Goal: Task Accomplishment & Management: Use online tool/utility

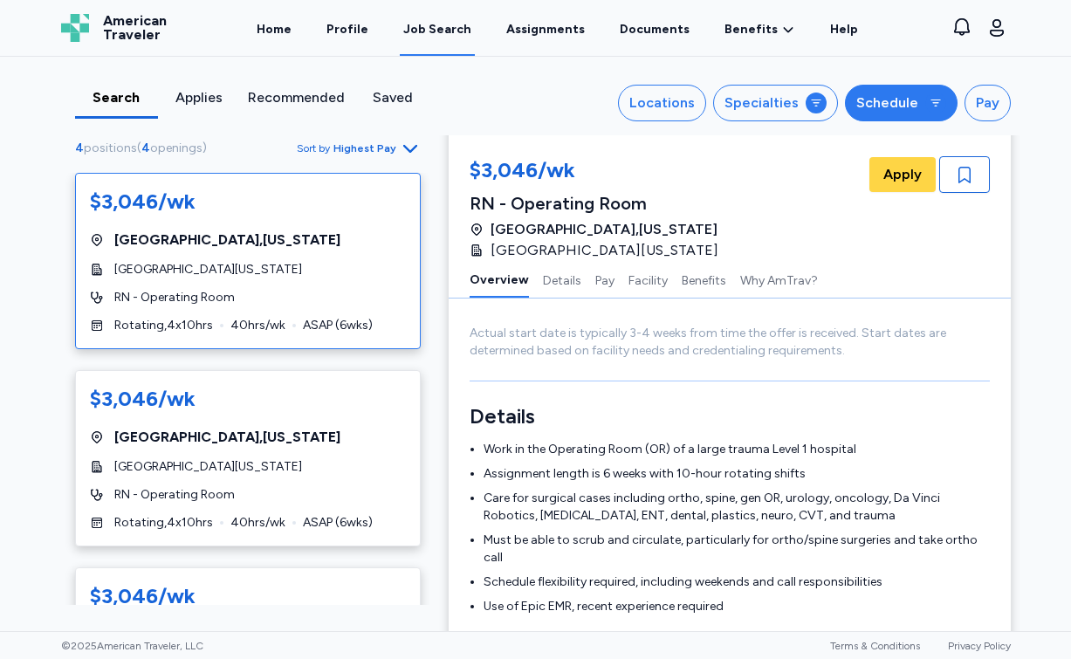
click at [890, 113] on div "Schedule" at bounding box center [887, 103] width 62 height 21
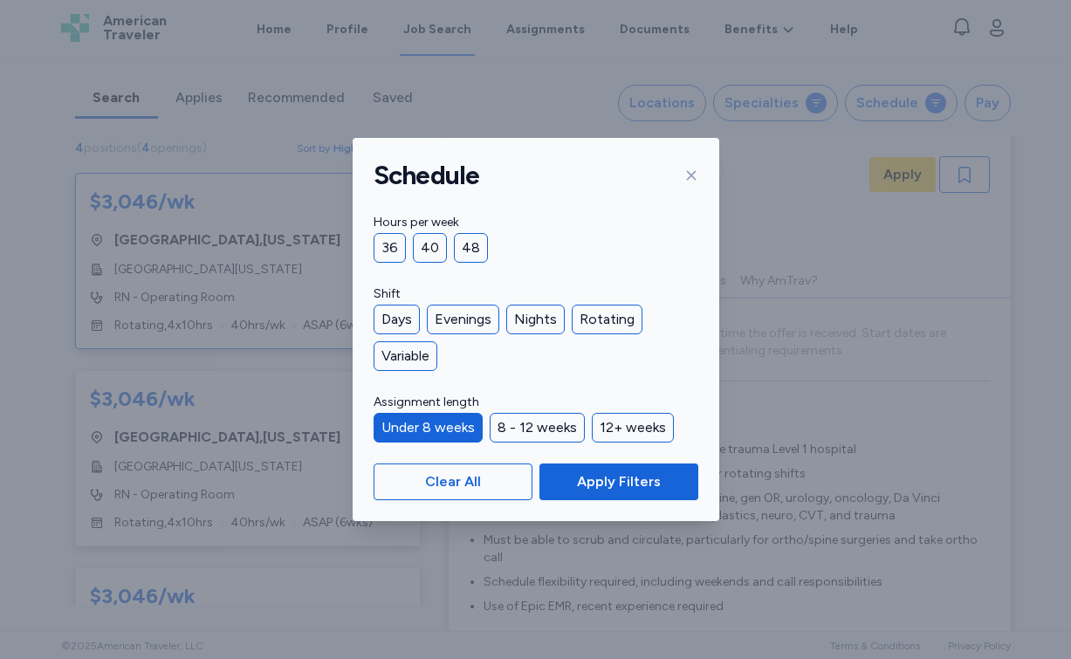
click at [463, 427] on div "Under 8 weeks" at bounding box center [428, 428] width 109 height 30
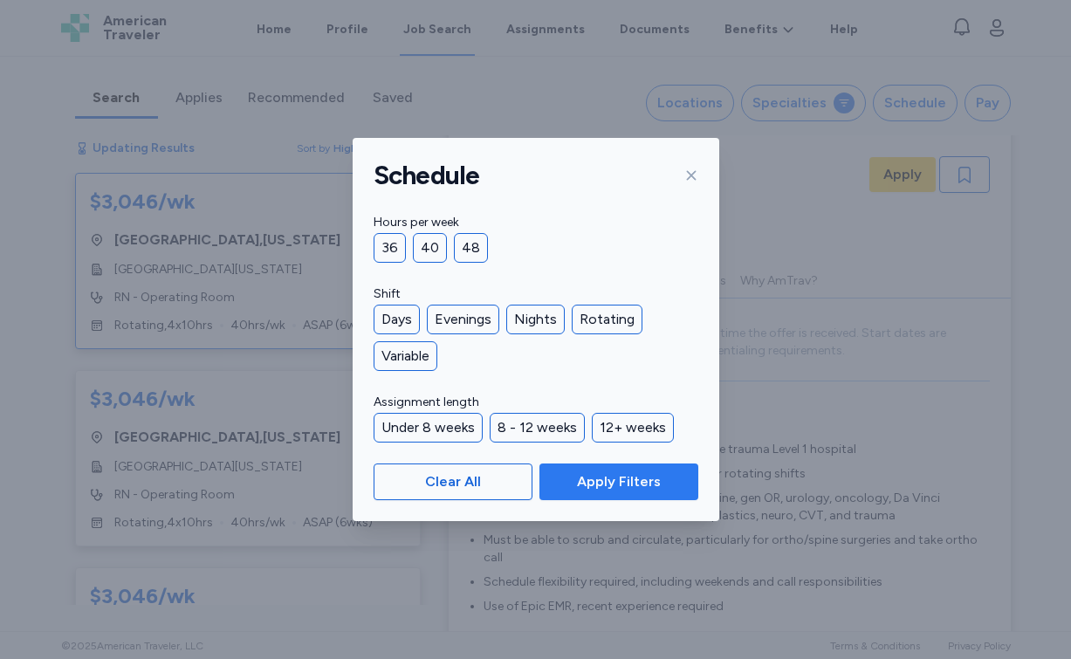
click at [636, 483] on span "Apply Filters" at bounding box center [619, 481] width 84 height 21
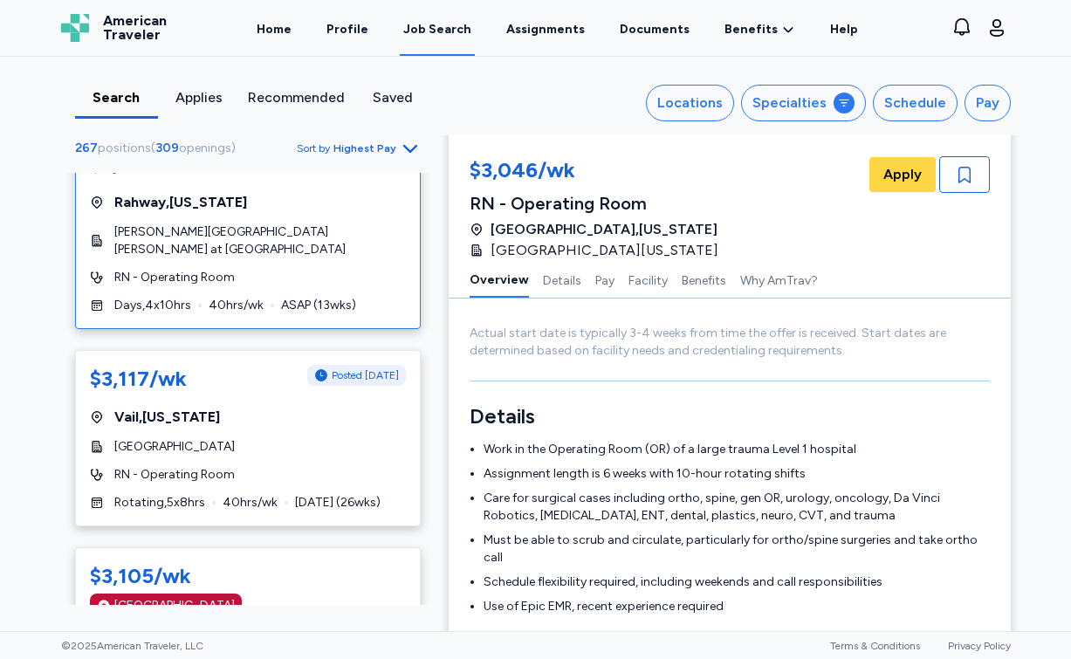
scroll to position [2402, 0]
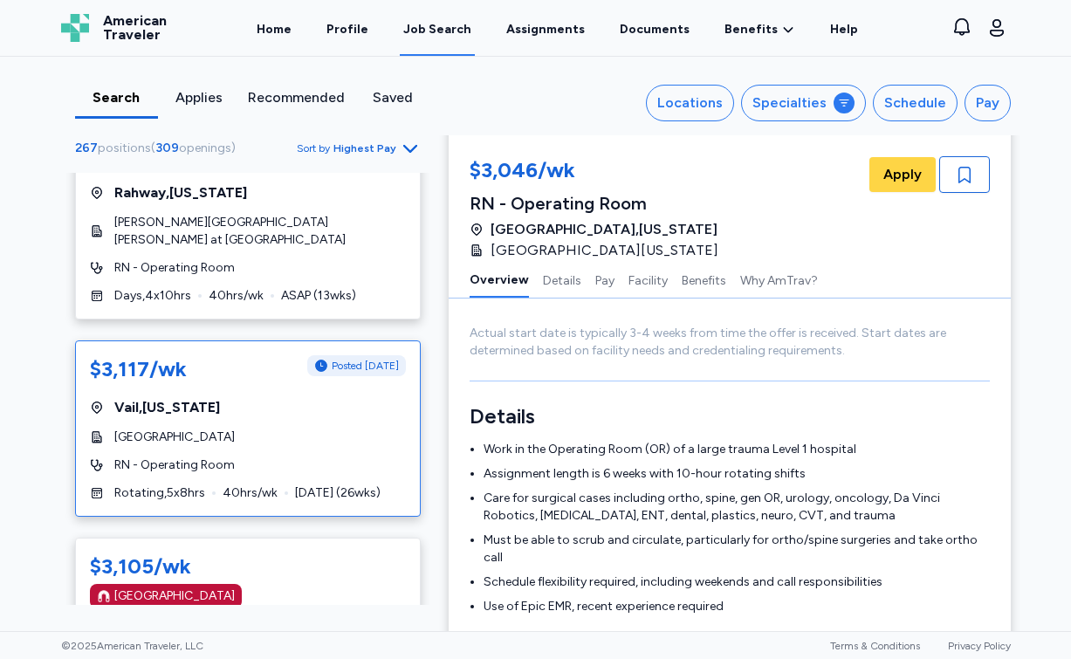
click at [341, 397] on div "Vail , [US_STATE]" at bounding box center [248, 407] width 316 height 21
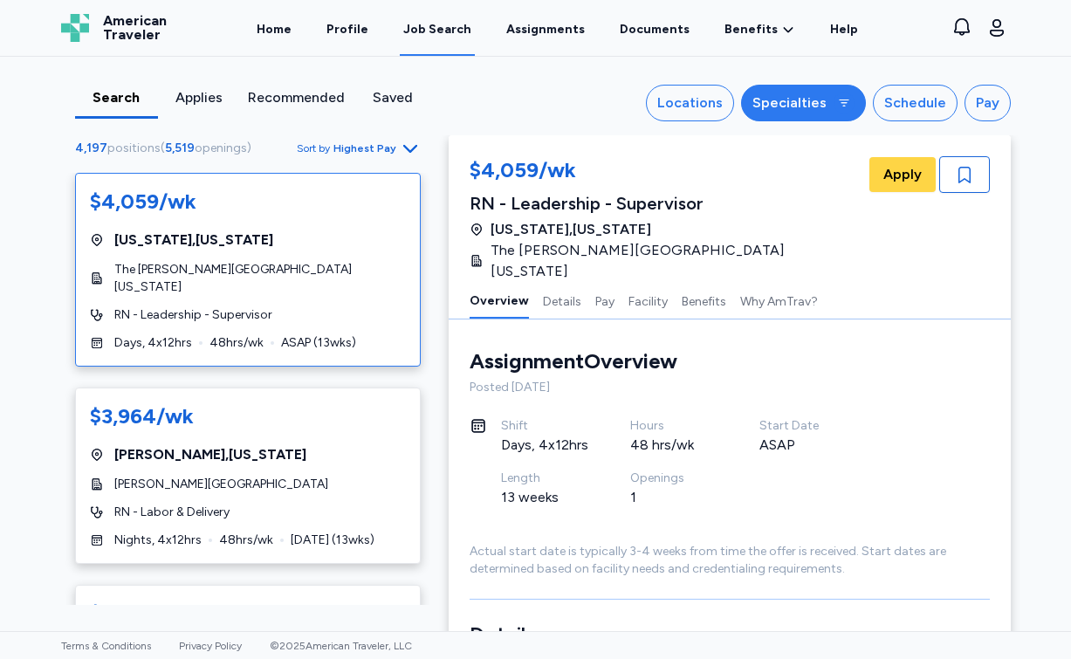
click at [845, 110] on div "button" at bounding box center [843, 103] width 21 height 21
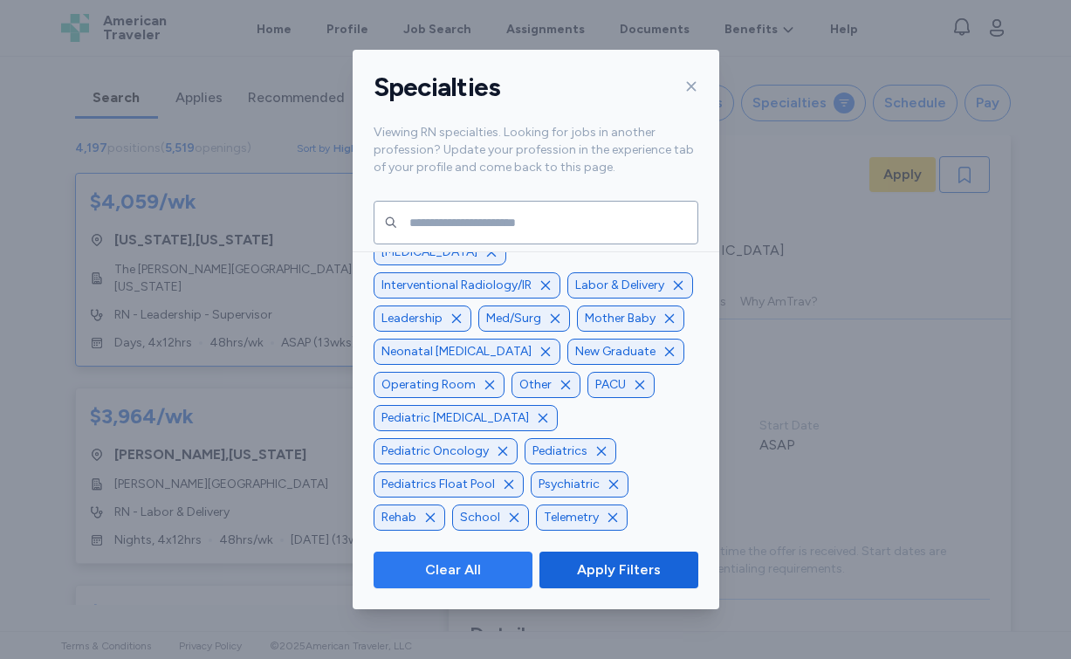
click at [475, 569] on span "Clear All" at bounding box center [453, 569] width 56 height 21
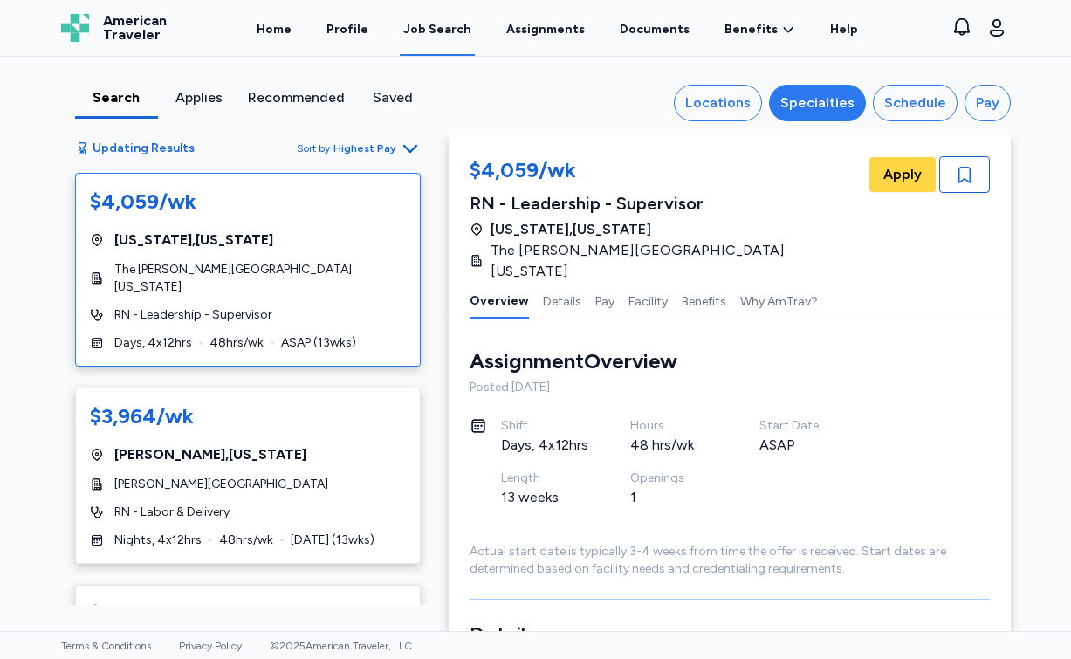
click at [843, 96] on div "Specialties" at bounding box center [817, 103] width 74 height 21
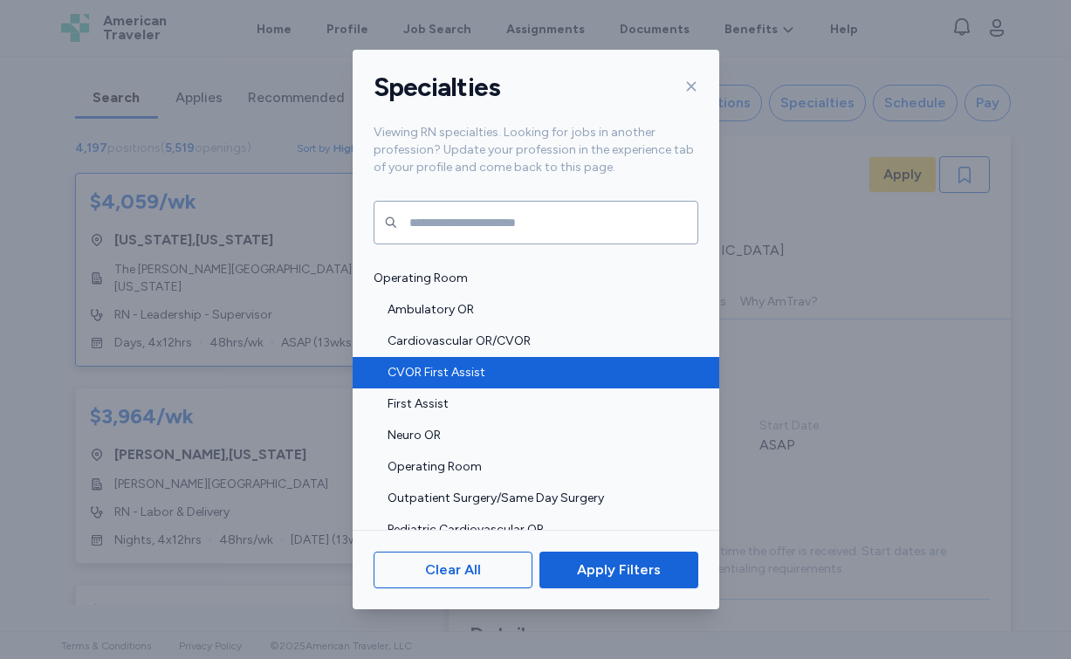
scroll to position [2742, 0]
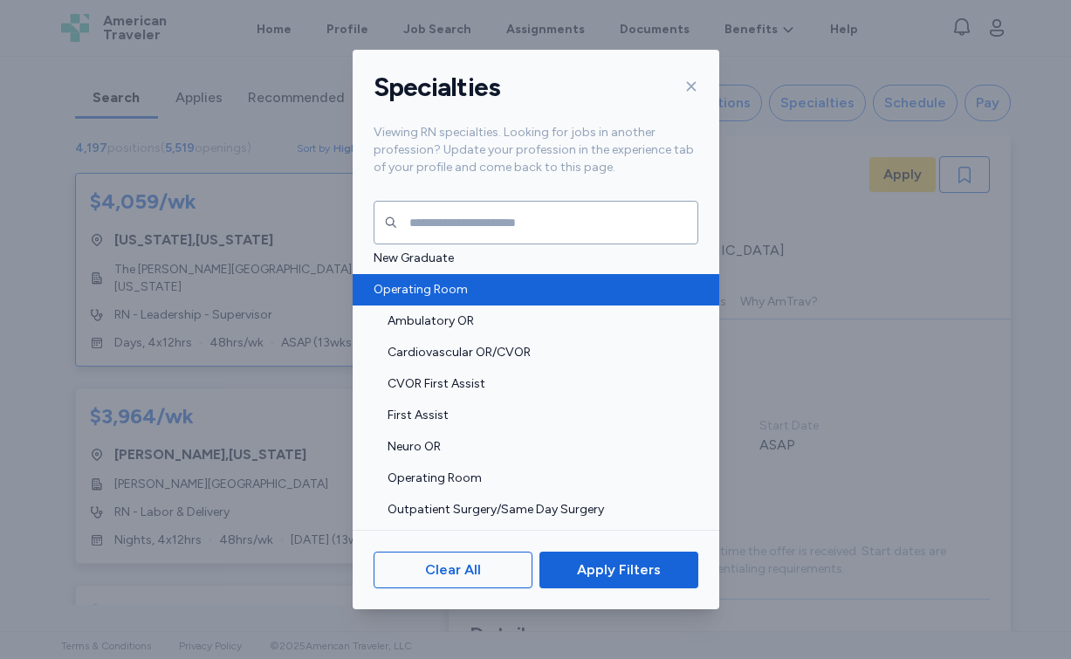
click at [442, 283] on span "Operating Room" at bounding box center [531, 289] width 314 height 17
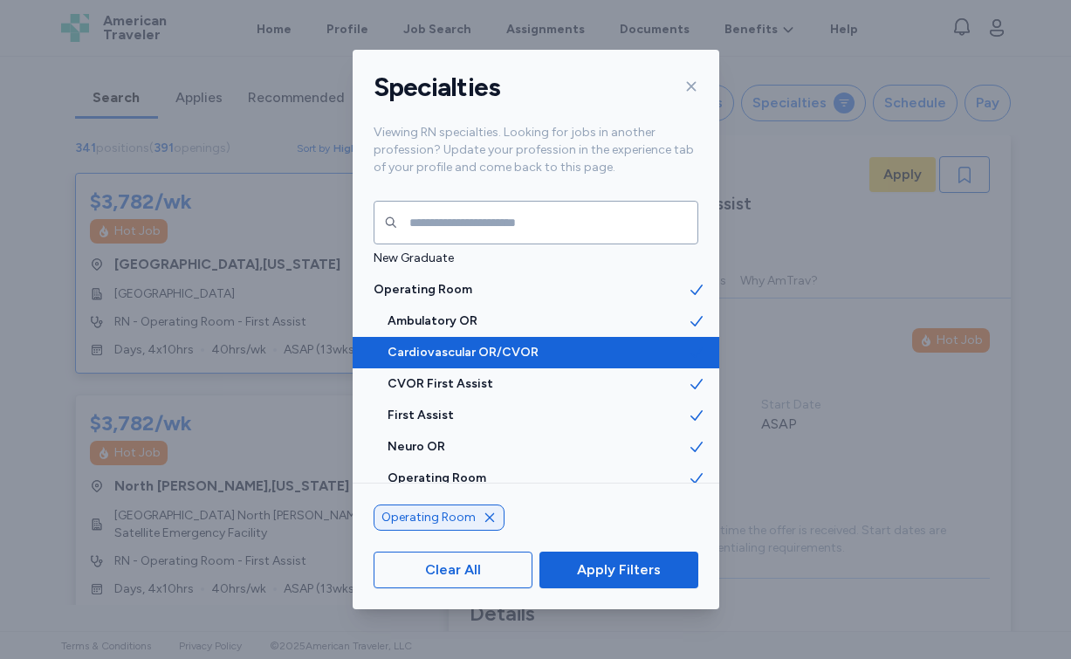
scroll to position [2, 0]
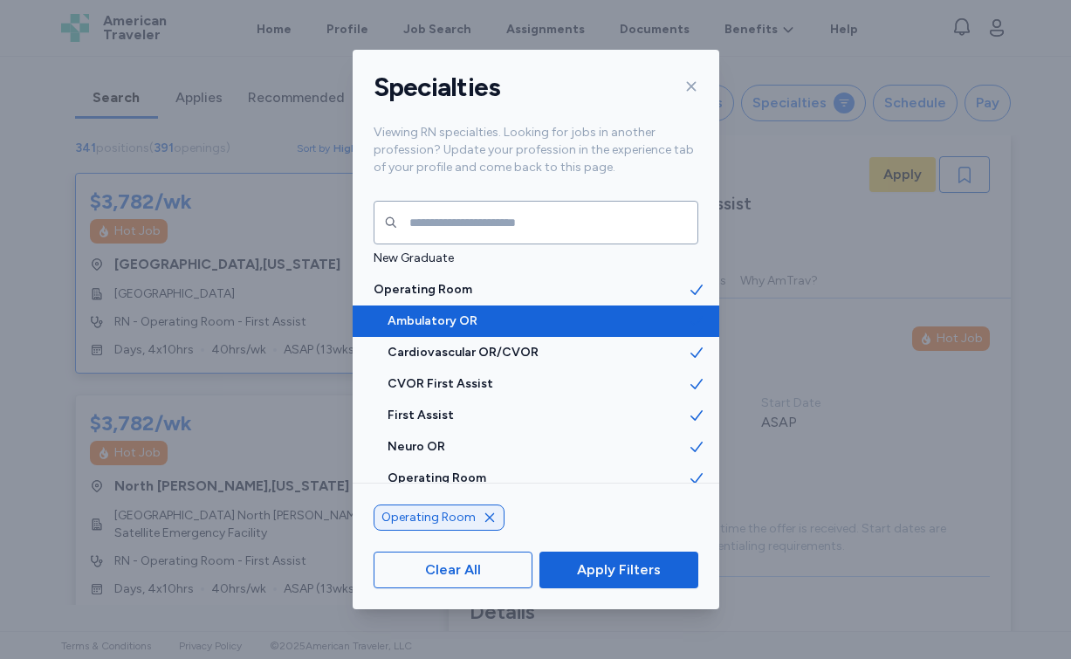
click at [454, 317] on span "Ambulatory OR" at bounding box center [537, 320] width 300 height 17
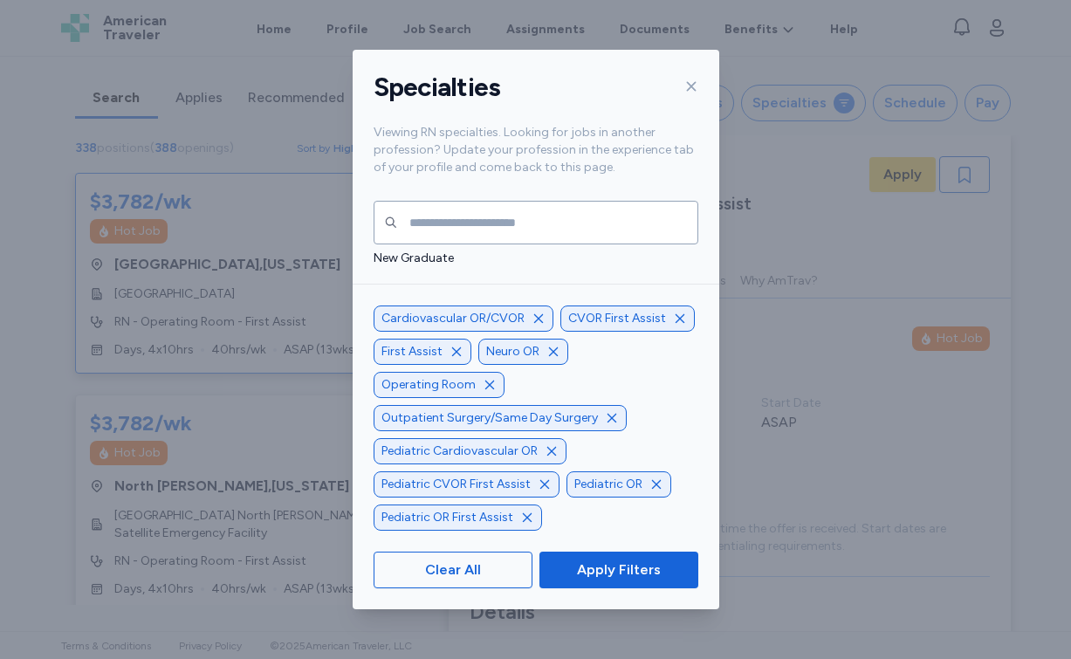
click at [537, 323] on icon "button" at bounding box center [538, 319] width 14 height 14
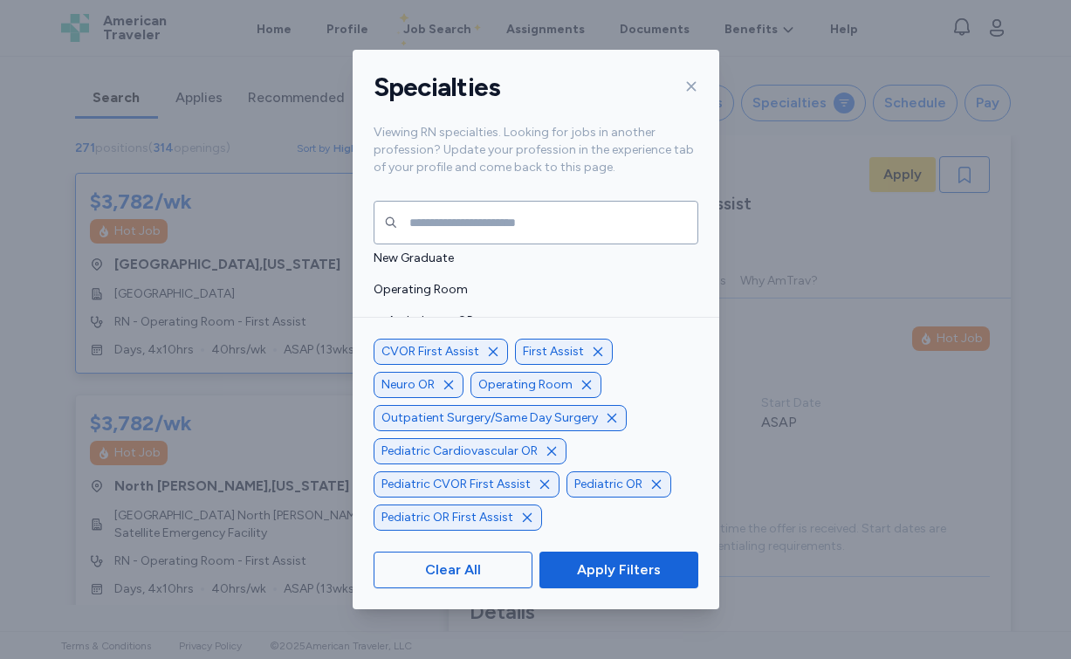
click at [492, 352] on icon "button" at bounding box center [492, 351] width 9 height 9
click at [545, 447] on icon "button" at bounding box center [552, 451] width 14 height 14
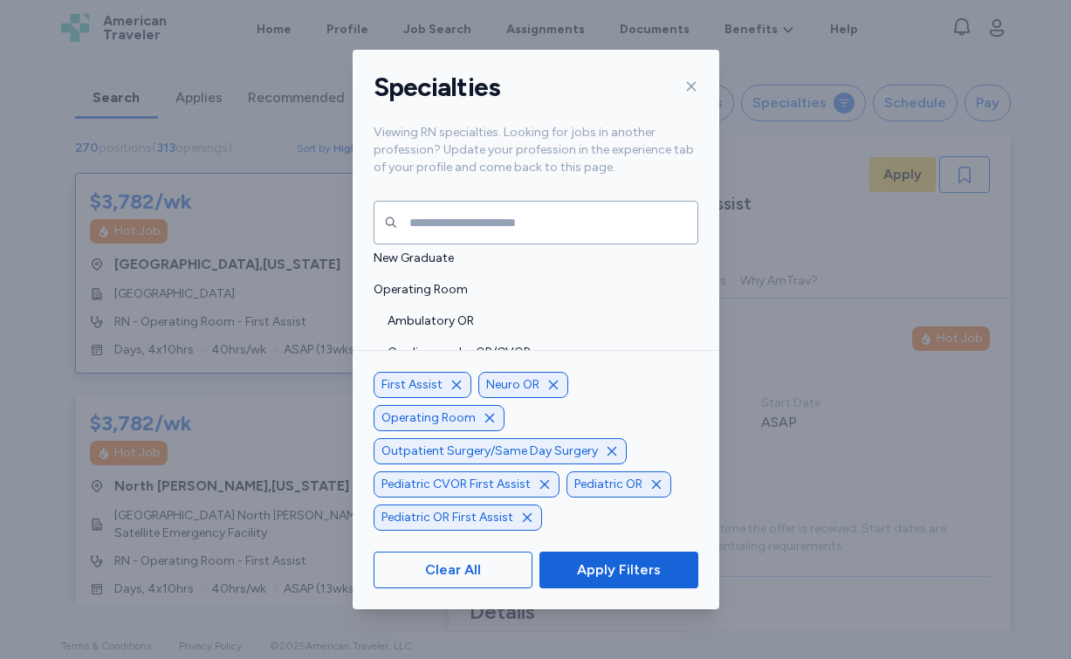
click at [542, 483] on icon "button" at bounding box center [543, 484] width 9 height 9
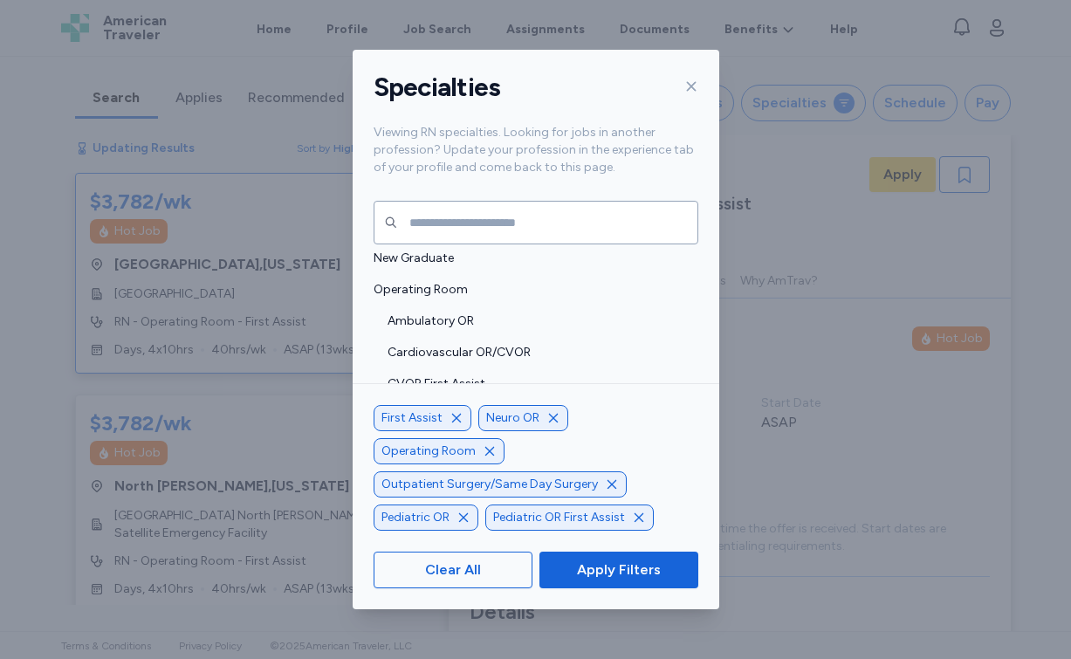
click at [467, 518] on icon "button" at bounding box center [463, 518] width 14 height 14
click at [520, 519] on icon "button" at bounding box center [527, 518] width 14 height 14
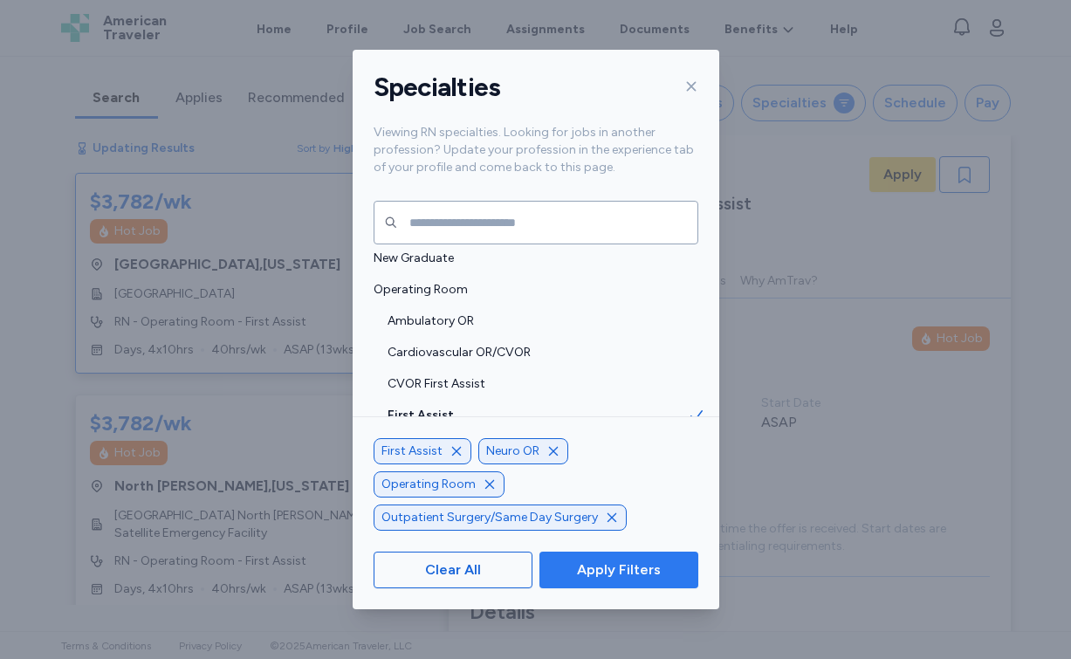
click at [608, 568] on span "Apply Filters" at bounding box center [619, 569] width 84 height 21
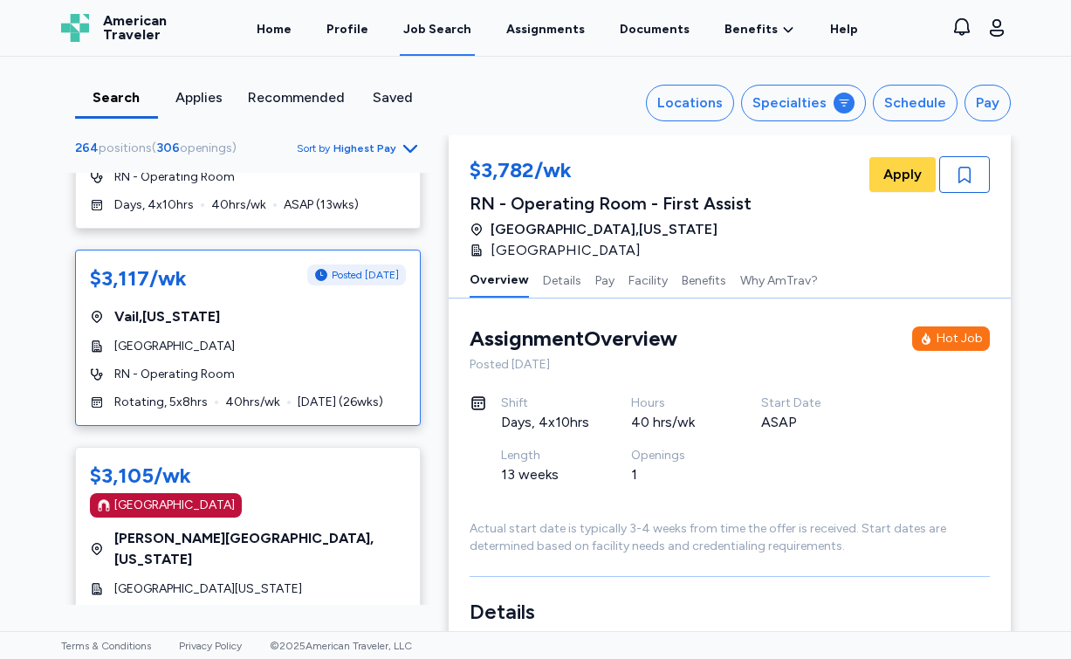
scroll to position [2496, 0]
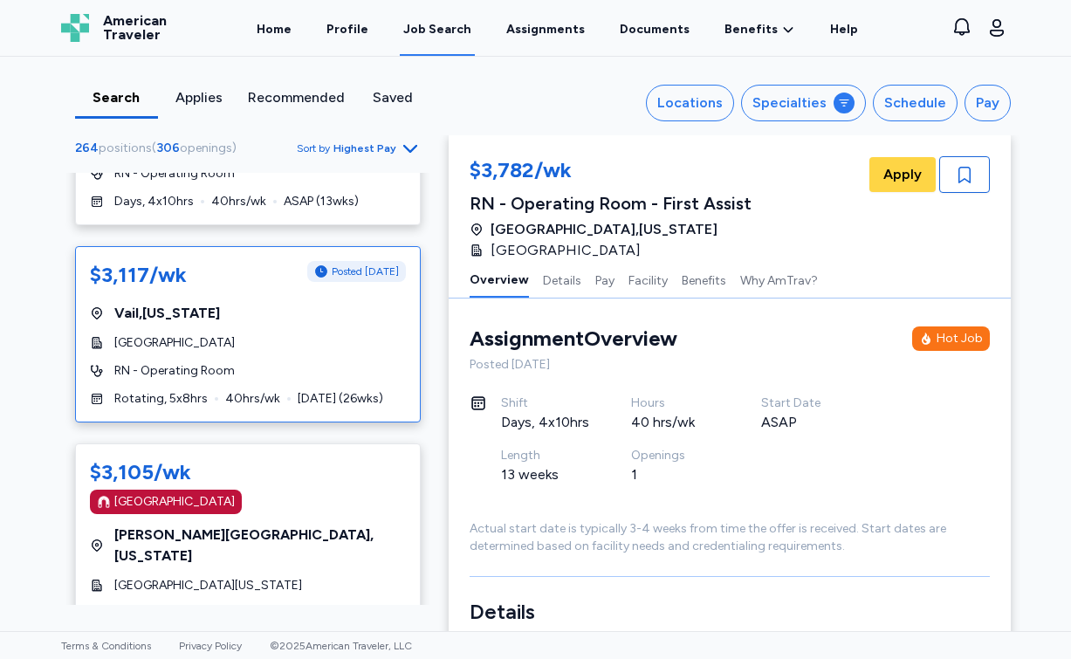
click at [350, 362] on div "RN - Operating Room" at bounding box center [248, 370] width 316 height 17
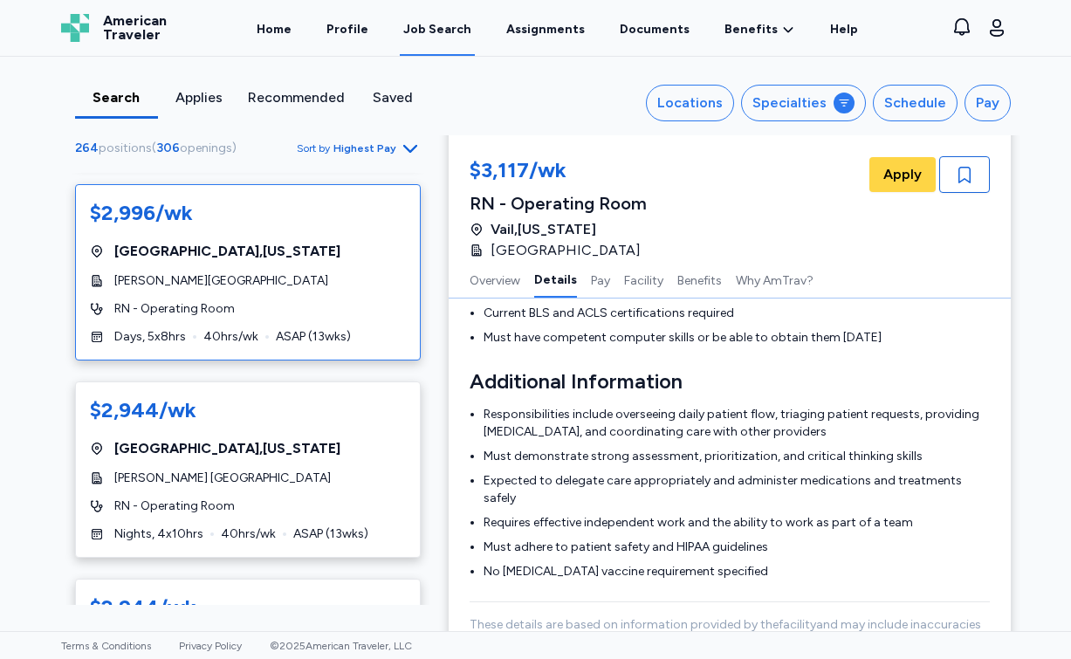
scroll to position [3788, 0]
